Goal: Task Accomplishment & Management: Use online tool/utility

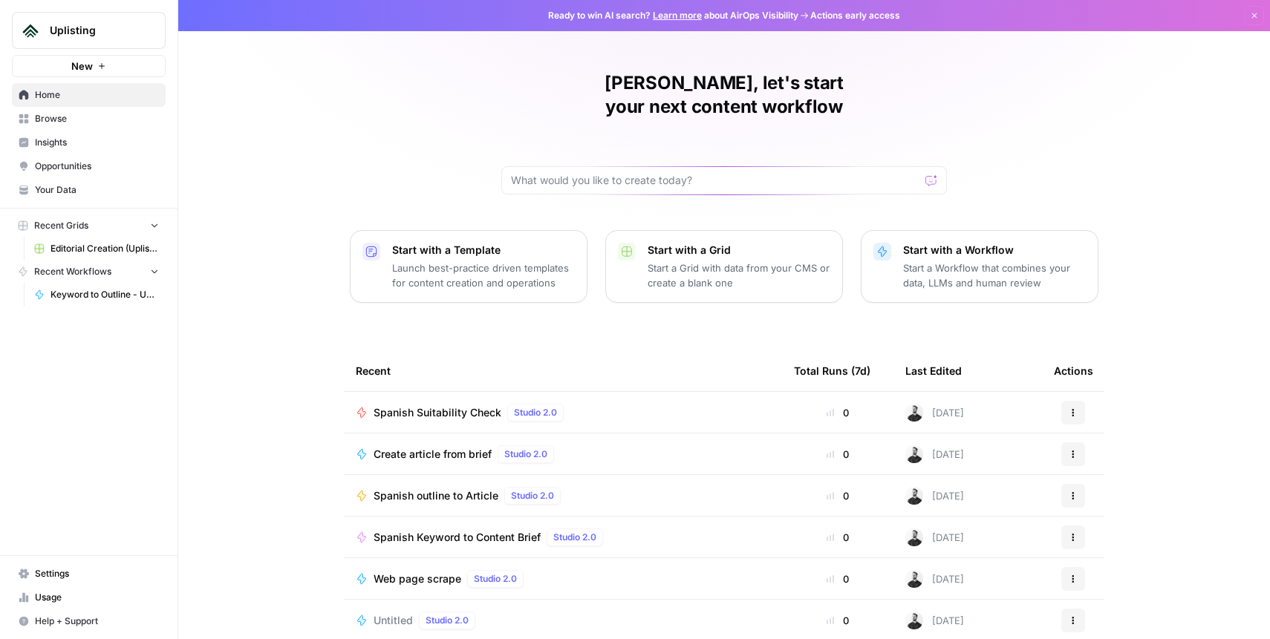
click at [79, 252] on span "Editorial Creation (Uplisting)" at bounding box center [104, 248] width 108 height 13
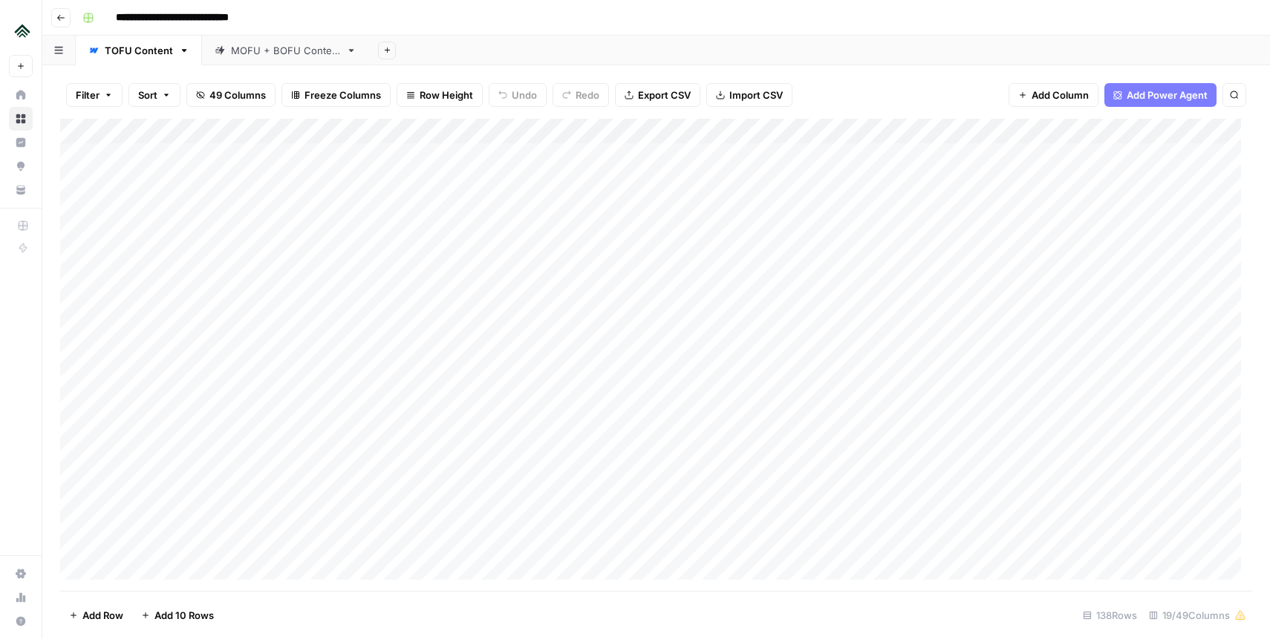
click at [539, 130] on div "Add Column" at bounding box center [656, 355] width 1192 height 472
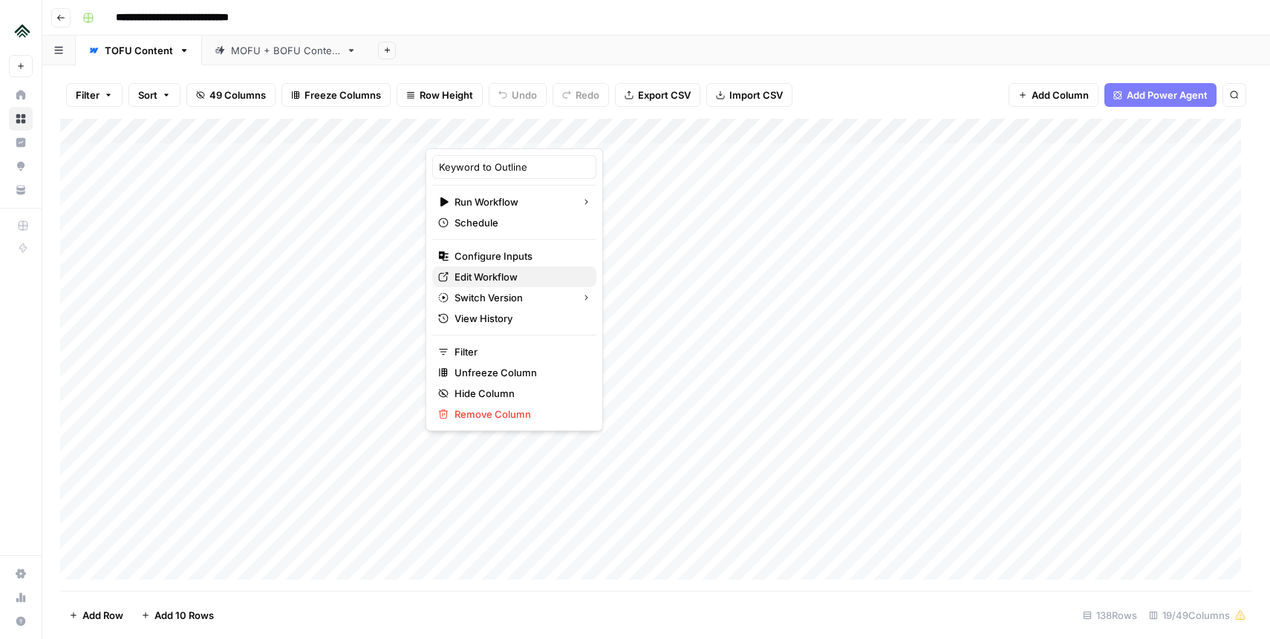
click at [509, 274] on span "Edit Workflow" at bounding box center [519, 277] width 130 height 15
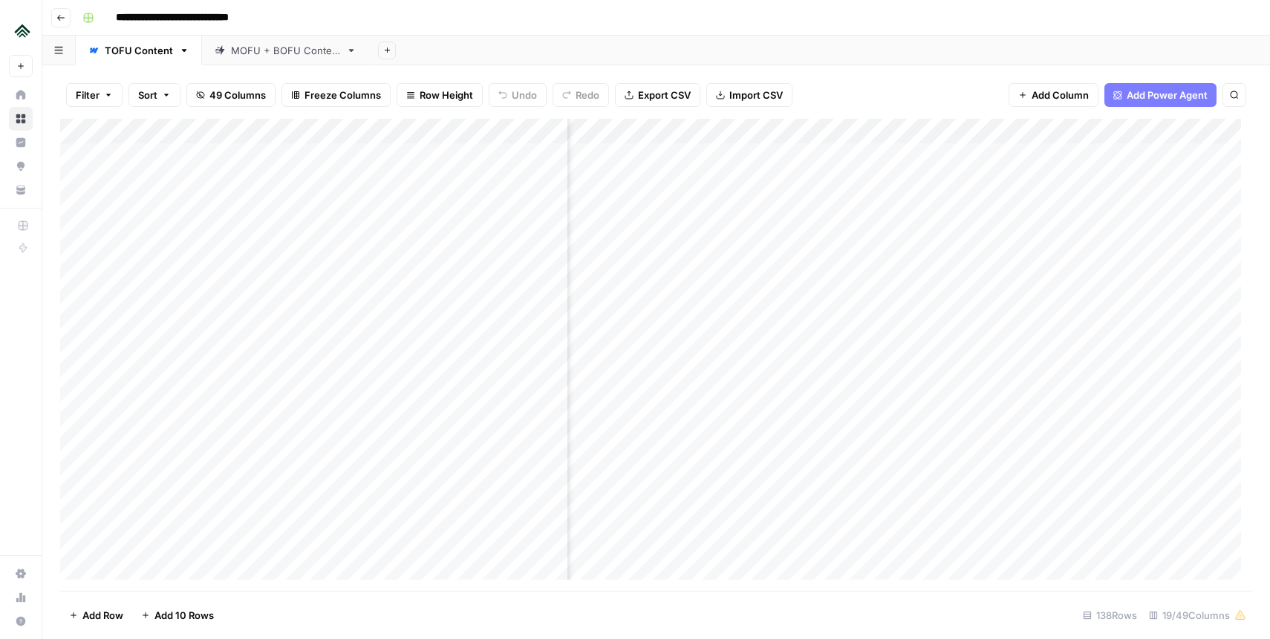
scroll to position [0, 813]
click at [878, 128] on div "Add Column" at bounding box center [656, 355] width 1192 height 472
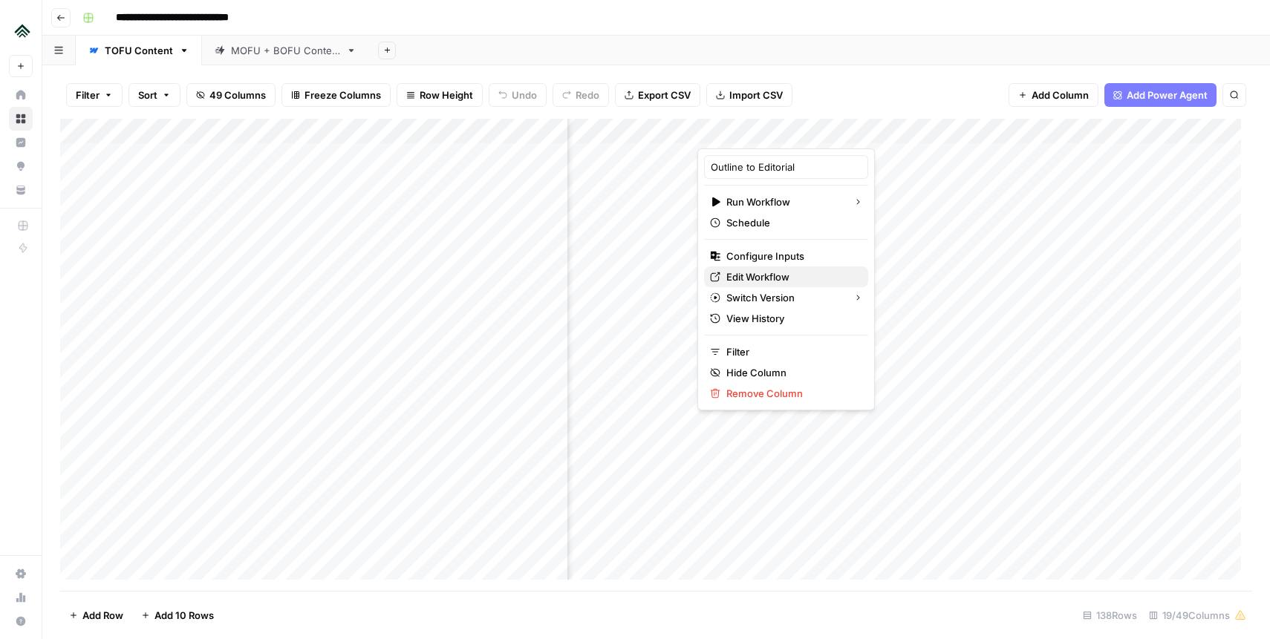
click at [786, 278] on span "Edit Workflow" at bounding box center [791, 277] width 130 height 15
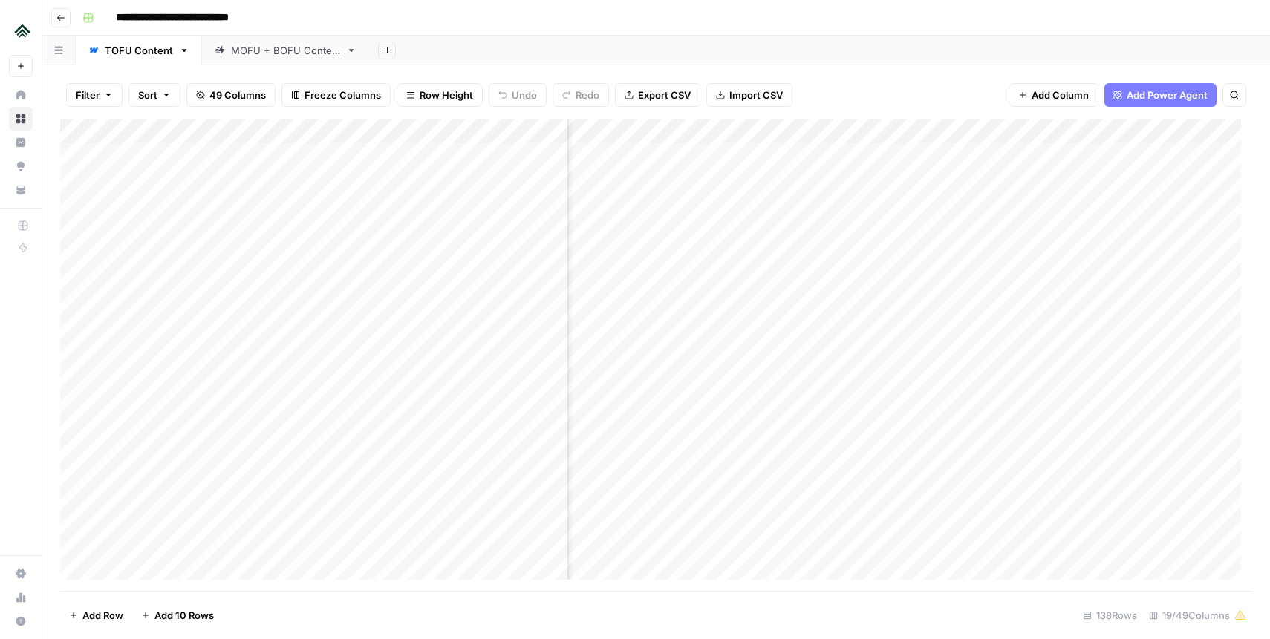
scroll to position [0, 1524]
click at [837, 130] on div "Add Column" at bounding box center [656, 355] width 1192 height 472
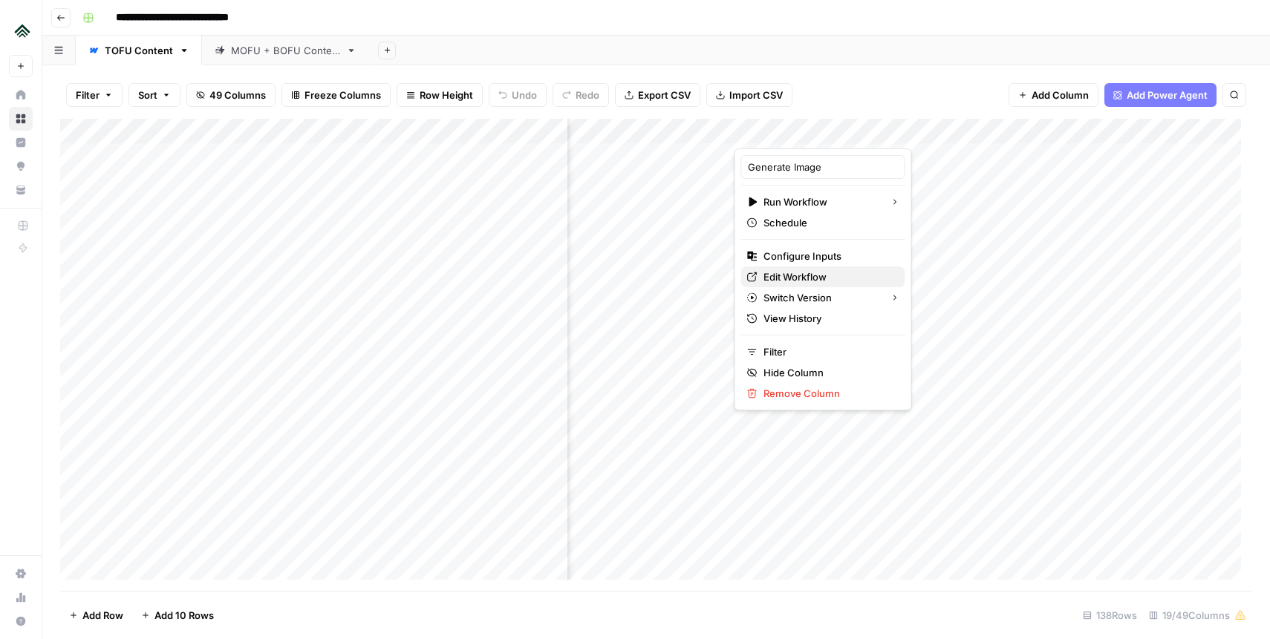
click at [799, 273] on span "Edit Workflow" at bounding box center [828, 277] width 130 height 15
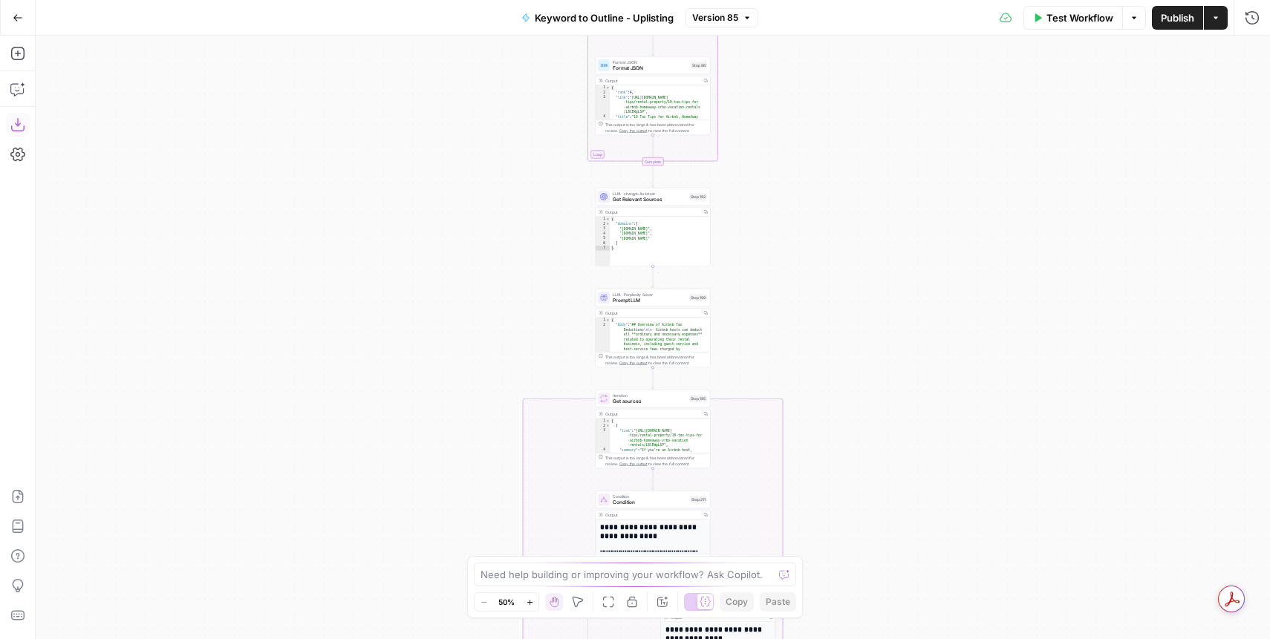
click at [19, 125] on icon "button" at bounding box center [17, 124] width 15 height 15
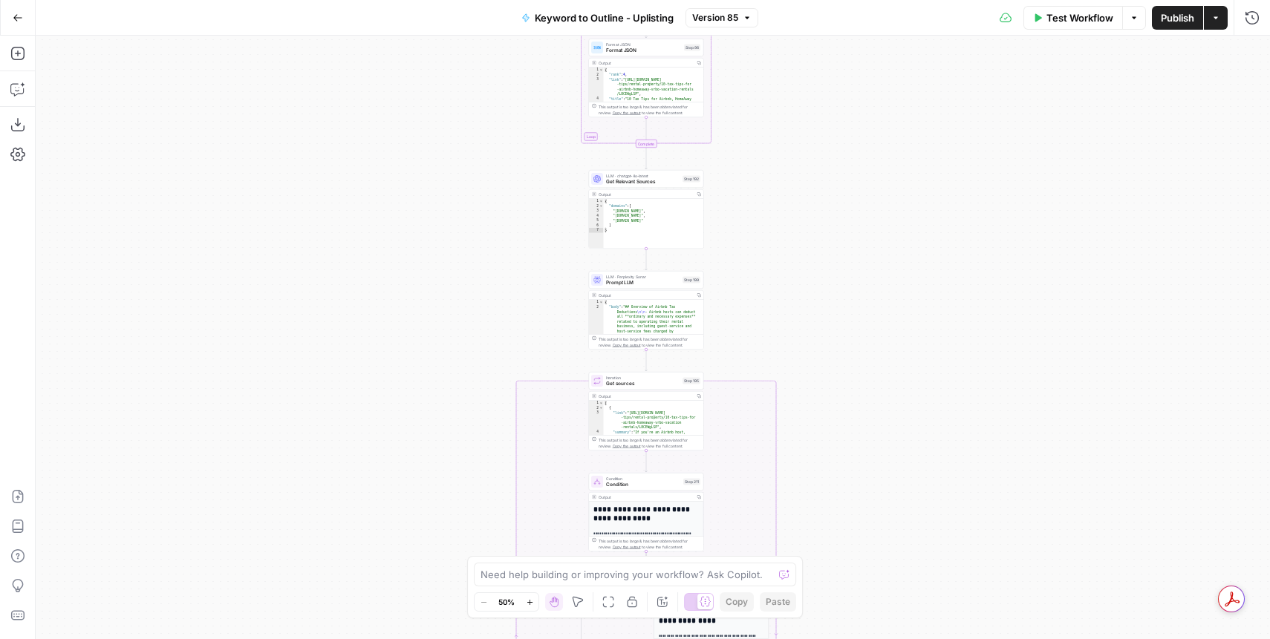
drag, startPoint x: 805, startPoint y: 357, endPoint x: 801, endPoint y: -37, distance: 394.3
click at [801, 0] on html "Uplisting New Home Browse Insights Opportunities Your Data Recent Grids Editori…" at bounding box center [635, 319] width 1270 height 639
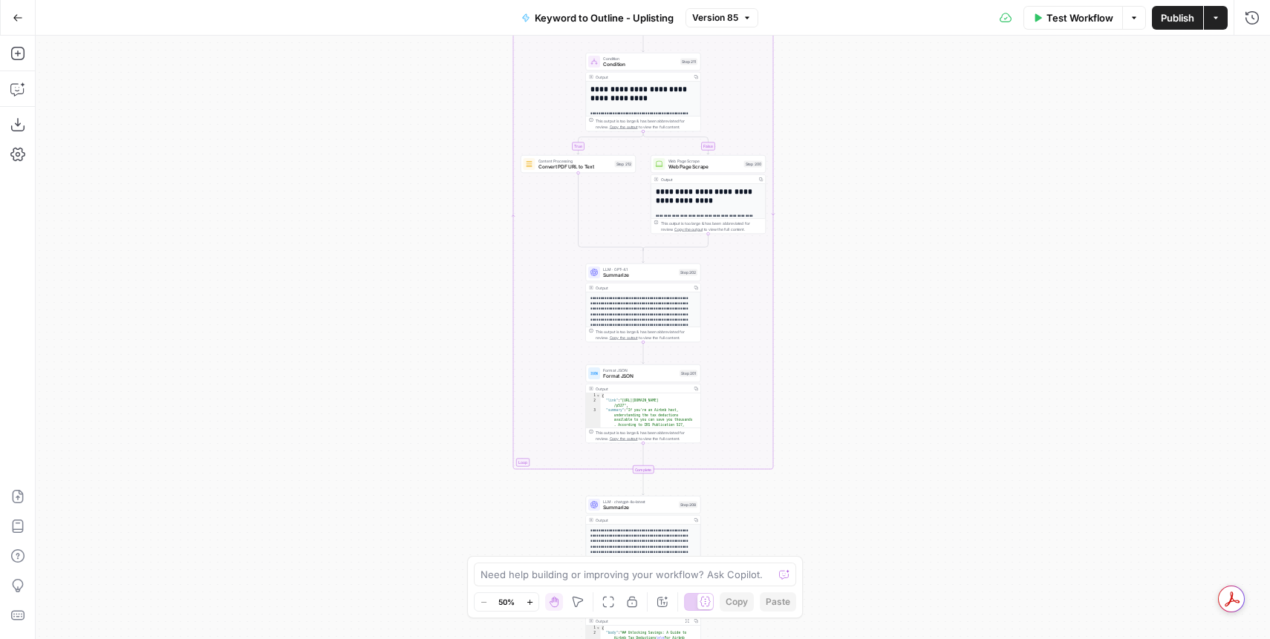
drag, startPoint x: 763, startPoint y: 393, endPoint x: 843, endPoint y: 132, distance: 272.7
click at [832, 112] on div "true false Workflow Set Inputs Inputs SEO Research Semrush Keyword Magic Tool S…" at bounding box center [653, 338] width 1234 height 604
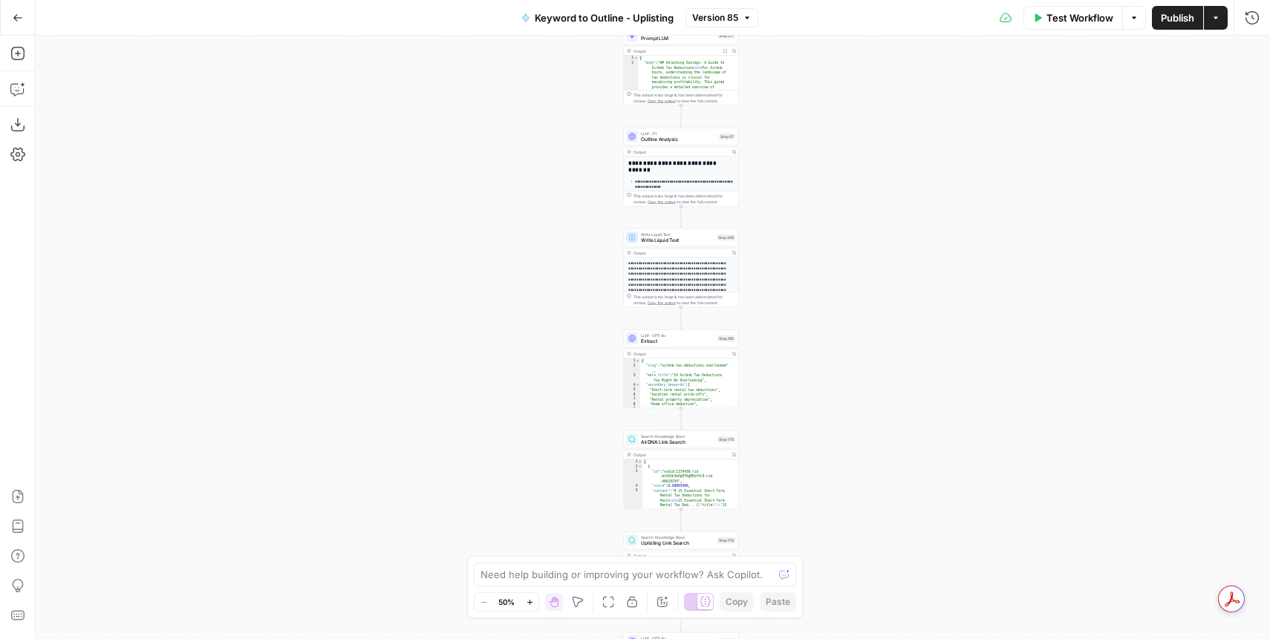
drag, startPoint x: 901, startPoint y: 417, endPoint x: 893, endPoint y: 145, distance: 272.6
click at [881, 134] on div "true false Workflow Set Inputs Inputs SEO Research Semrush Keyword Magic Tool S…" at bounding box center [653, 338] width 1234 height 604
drag, startPoint x: 893, startPoint y: 145, endPoint x: 884, endPoint y: 462, distance: 317.2
click at [887, 476] on div "true false Workflow Set Inputs Inputs SEO Research Semrush Keyword Magic Tool S…" at bounding box center [653, 338] width 1234 height 604
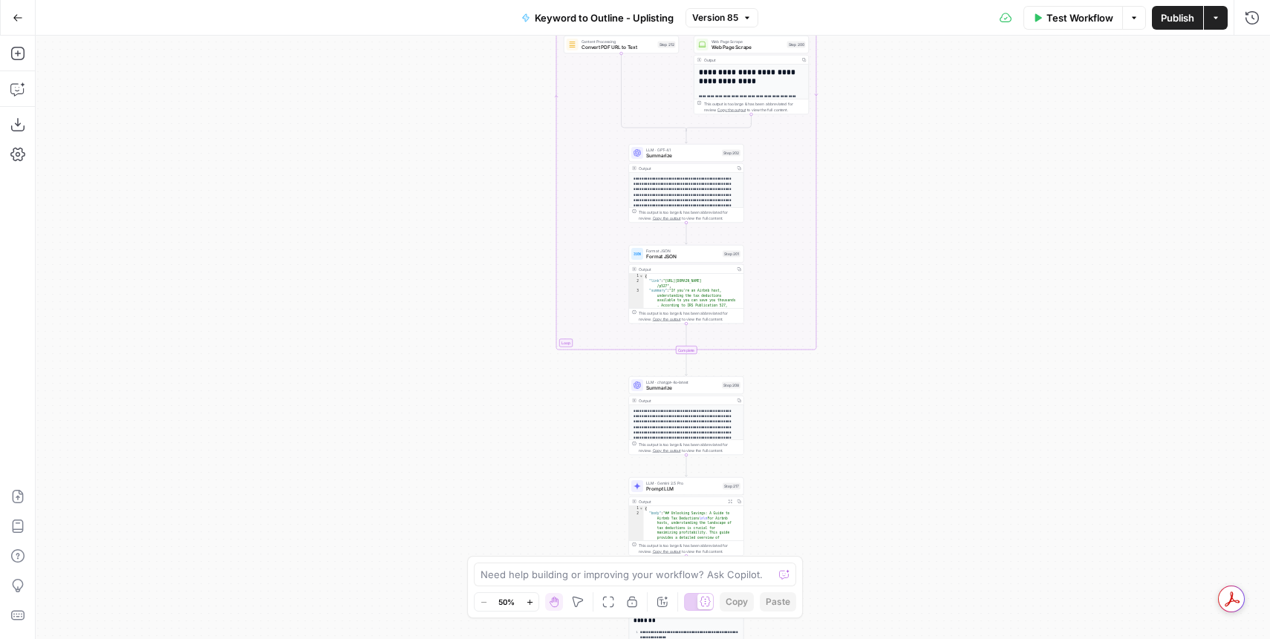
drag, startPoint x: 857, startPoint y: 174, endPoint x: 844, endPoint y: 122, distance: 54.2
click at [846, 415] on div "true false Workflow Set Inputs Inputs SEO Research Semrush Keyword Magic Tool S…" at bounding box center [653, 338] width 1234 height 604
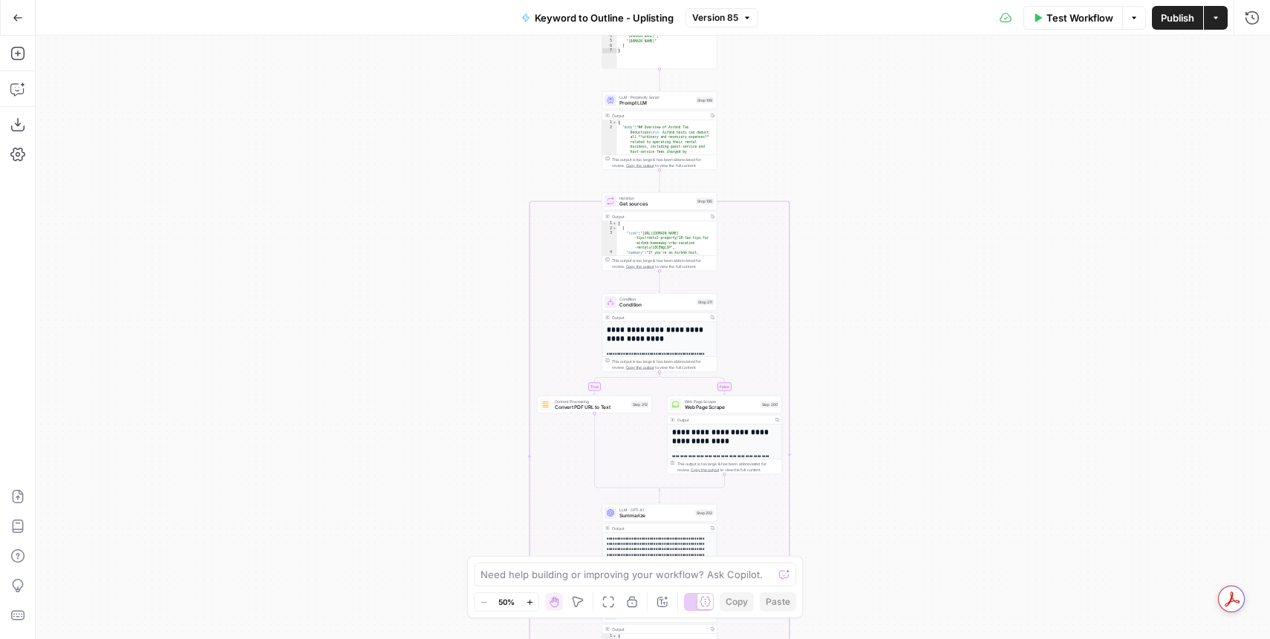
drag, startPoint x: 850, startPoint y: 166, endPoint x: 839, endPoint y: 353, distance: 188.2
click at [839, 353] on div "true false Workflow Set Inputs Inputs SEO Research Semrush Keyword Magic Tool S…" at bounding box center [653, 338] width 1234 height 604
drag, startPoint x: 851, startPoint y: 79, endPoint x: 854, endPoint y: 323, distance: 243.6
click at [855, 359] on div "true false Workflow Set Inputs Inputs SEO Research Semrush Keyword Magic Tool S…" at bounding box center [653, 338] width 1234 height 604
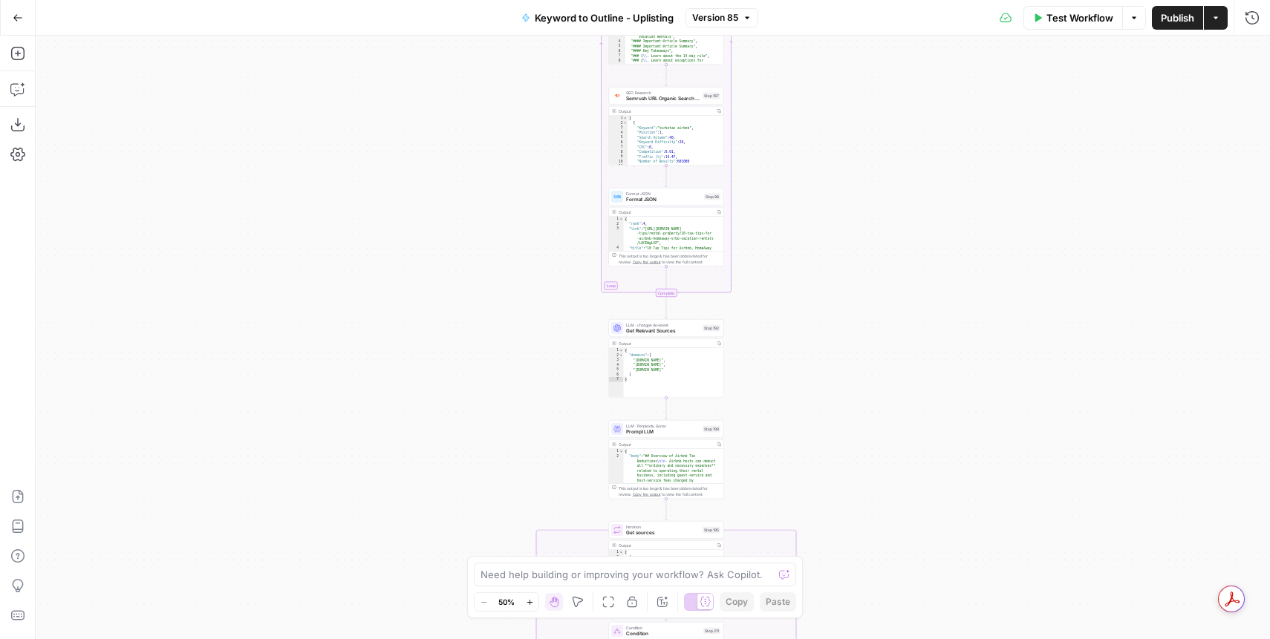
drag, startPoint x: 812, startPoint y: 171, endPoint x: 802, endPoint y: 193, distance: 24.3
click at [816, 385] on div "true false Workflow Set Inputs Inputs SEO Research Semrush Keyword Magic Tool S…" at bounding box center [653, 338] width 1234 height 604
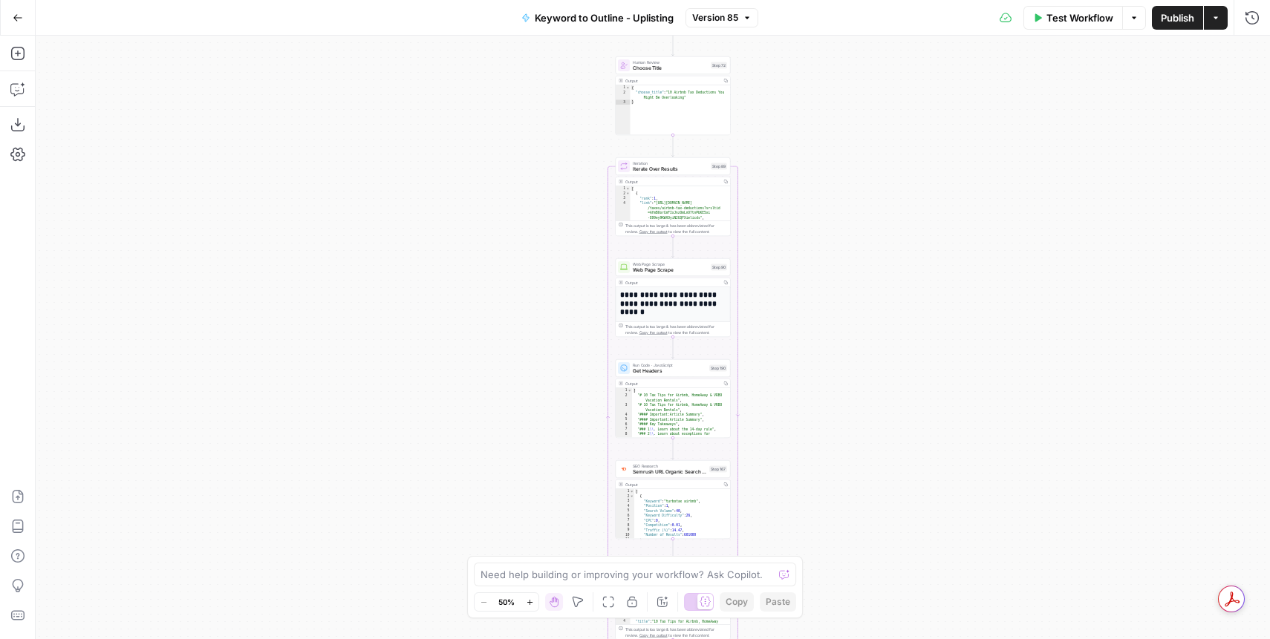
drag, startPoint x: 797, startPoint y: 110, endPoint x: 841, endPoint y: 243, distance: 140.2
click at [803, 376] on div "true false Workflow Set Inputs Inputs SEO Research Semrush Keyword Magic Tool S…" at bounding box center [653, 338] width 1234 height 604
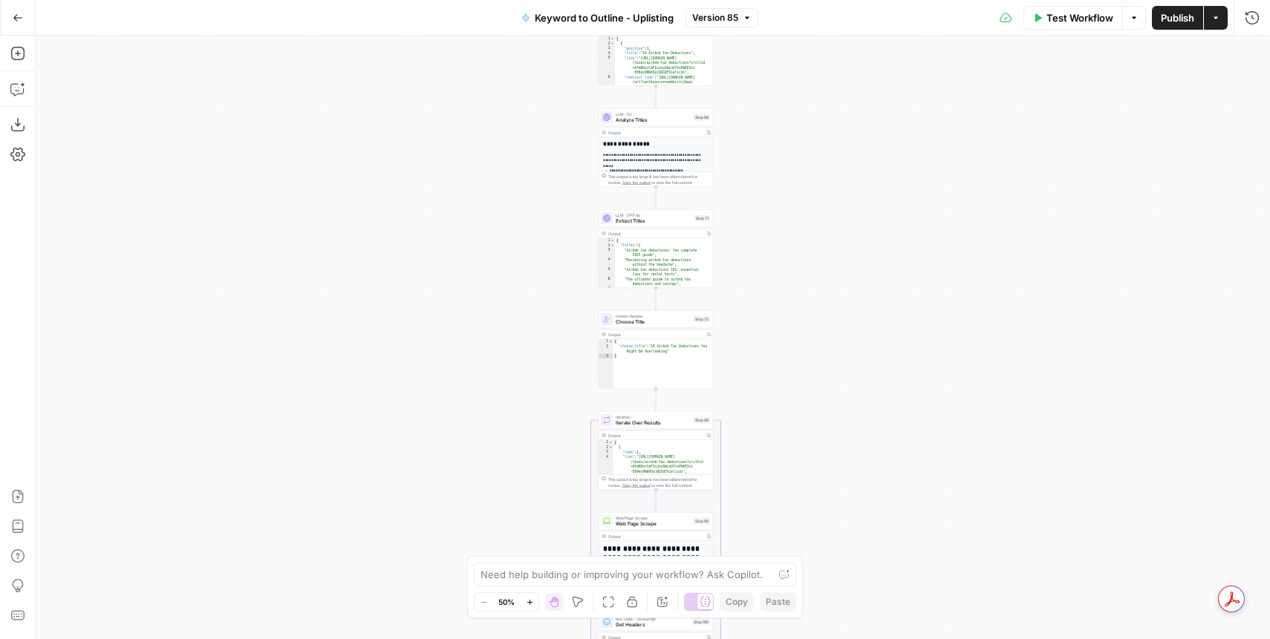
drag, startPoint x: 838, startPoint y: 114, endPoint x: 814, endPoint y: 242, distance: 130.8
click at [815, 341] on div "true false Workflow Set Inputs Inputs SEO Research Semrush Keyword Magic Tool S…" at bounding box center [653, 338] width 1234 height 604
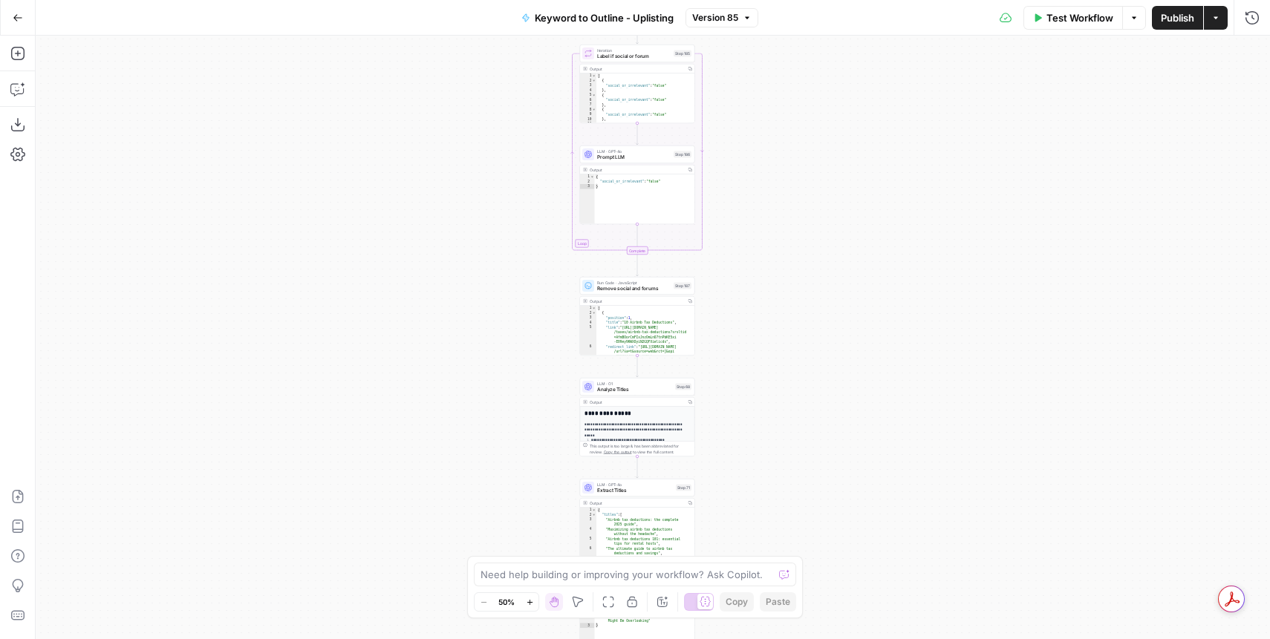
drag, startPoint x: 803, startPoint y: 116, endPoint x: 792, endPoint y: 286, distance: 170.4
click at [789, 328] on div "true false Workflow Set Inputs Inputs SEO Research Semrush Keyword Magic Tool S…" at bounding box center [653, 338] width 1234 height 604
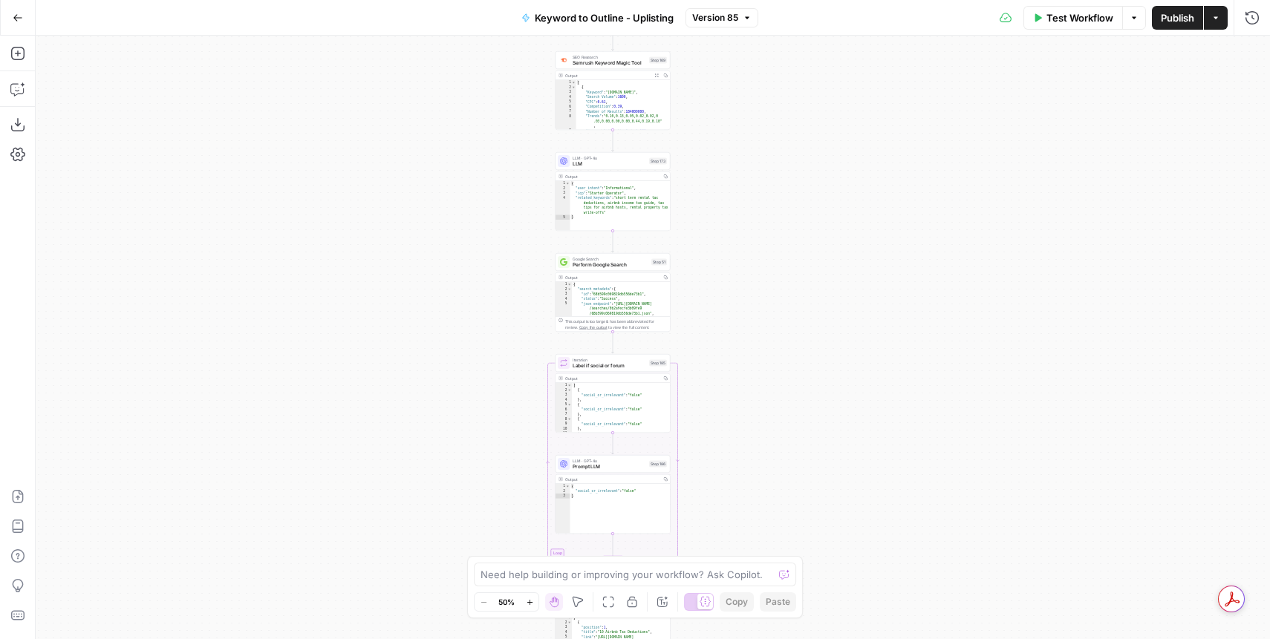
drag, startPoint x: 747, startPoint y: 53, endPoint x: 734, endPoint y: 318, distance: 265.4
click at [722, 355] on div "true false Workflow Set Inputs Inputs SEO Research Semrush Keyword Magic Tool S…" at bounding box center [653, 338] width 1234 height 604
drag, startPoint x: 751, startPoint y: 178, endPoint x: 774, endPoint y: 371, distance: 193.7
click at [774, 371] on div "true false Workflow Set Inputs Inputs SEO Research Semrush Keyword Magic Tool S…" at bounding box center [653, 338] width 1234 height 604
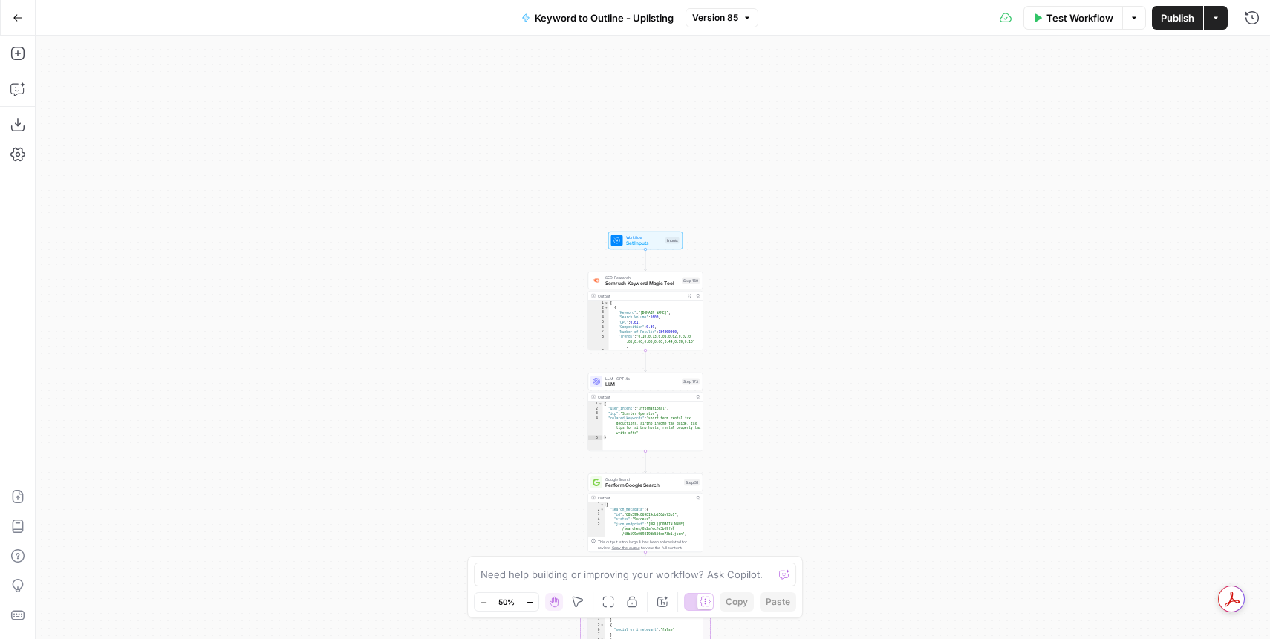
drag, startPoint x: 720, startPoint y: 189, endPoint x: 739, endPoint y: 27, distance: 163.8
click at [722, 0] on html "Uplisting New Home Browse Insights Opportunities Your Data Recent Grids Editori…" at bounding box center [635, 319] width 1270 height 639
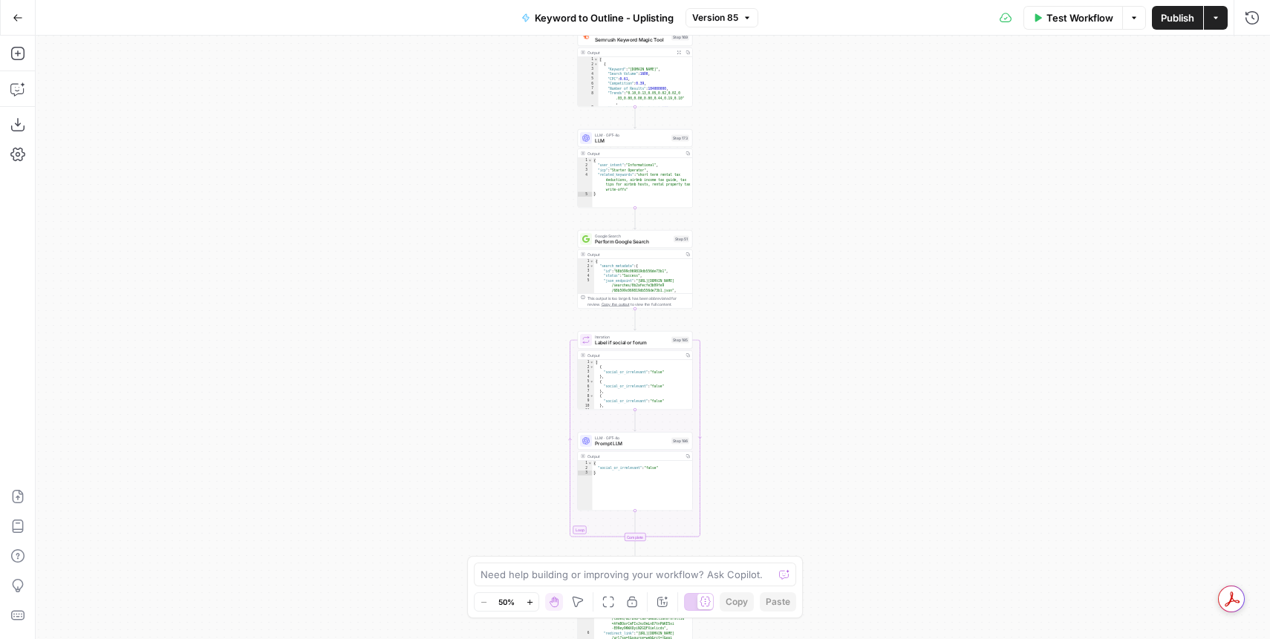
drag, startPoint x: 761, startPoint y: 289, endPoint x: 750, endPoint y: 150, distance: 139.3
click at [750, 150] on div "true false Workflow Set Inputs Inputs SEO Research Semrush Keyword Magic Tool S…" at bounding box center [653, 338] width 1234 height 604
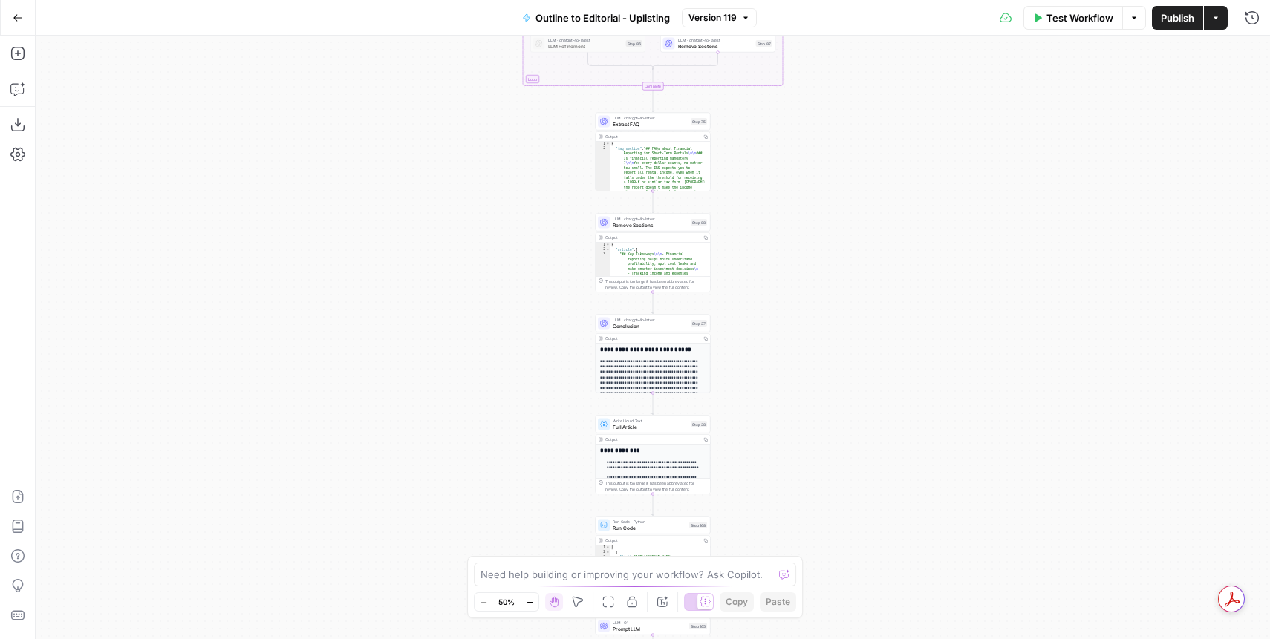
click at [22, 123] on icon "button" at bounding box center [17, 124] width 15 height 15
click at [280, 305] on div "**********" at bounding box center [653, 338] width 1234 height 604
click at [521, 245] on div "**********" at bounding box center [653, 338] width 1234 height 604
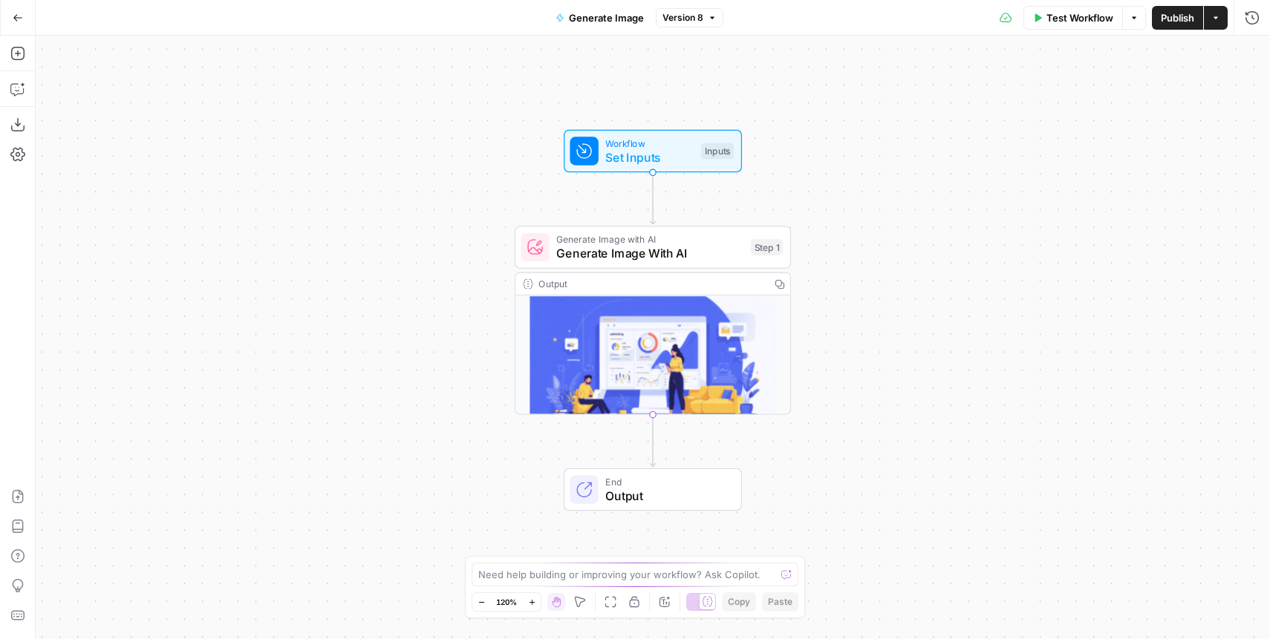
drag, startPoint x: 880, startPoint y: 425, endPoint x: 878, endPoint y: 402, distance: 22.4
click at [880, 408] on div "Workflow Set Inputs Inputs Generate Image with AI Generate Image With AI Step 1…" at bounding box center [653, 338] width 1234 height 604
